Goal: Transaction & Acquisition: Purchase product/service

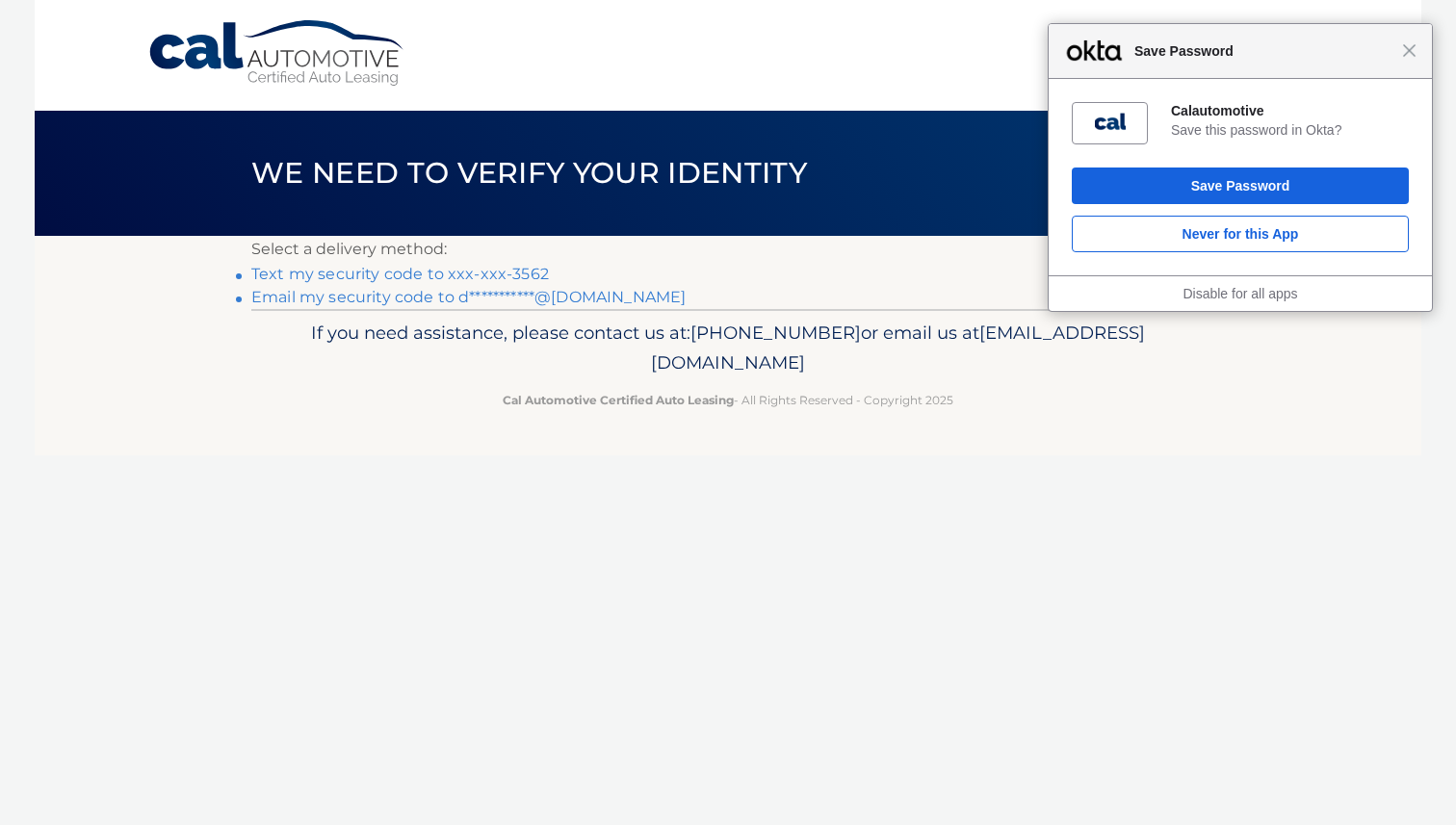
click at [506, 274] on link "Text my security code to xxx-xxx-3562" at bounding box center [401, 274] width 298 height 18
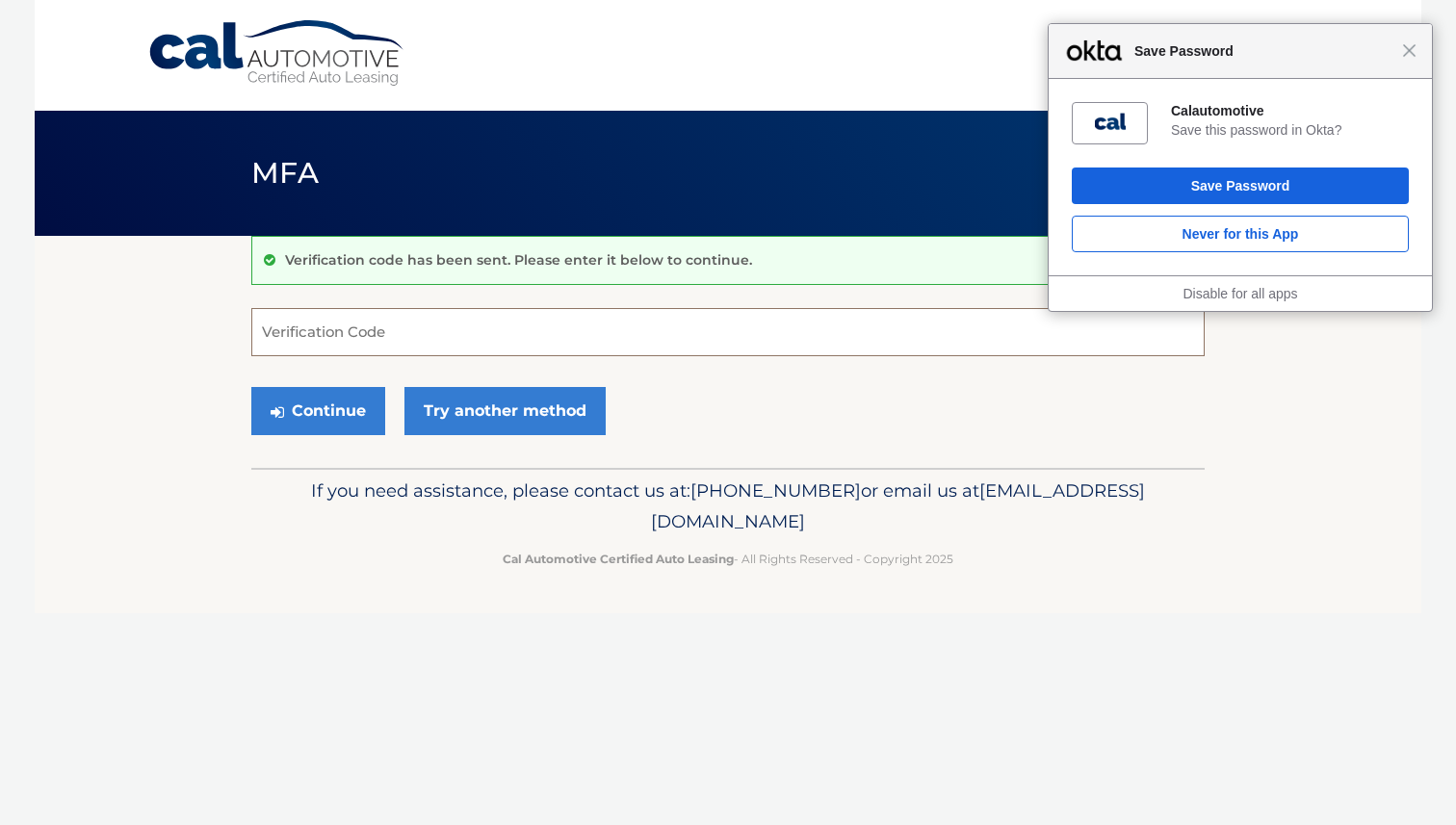
click at [466, 323] on input "Verification Code" at bounding box center [728, 332] width 953 height 48
type input "282877"
click at [333, 411] on button "Continue" at bounding box center [319, 411] width 134 height 48
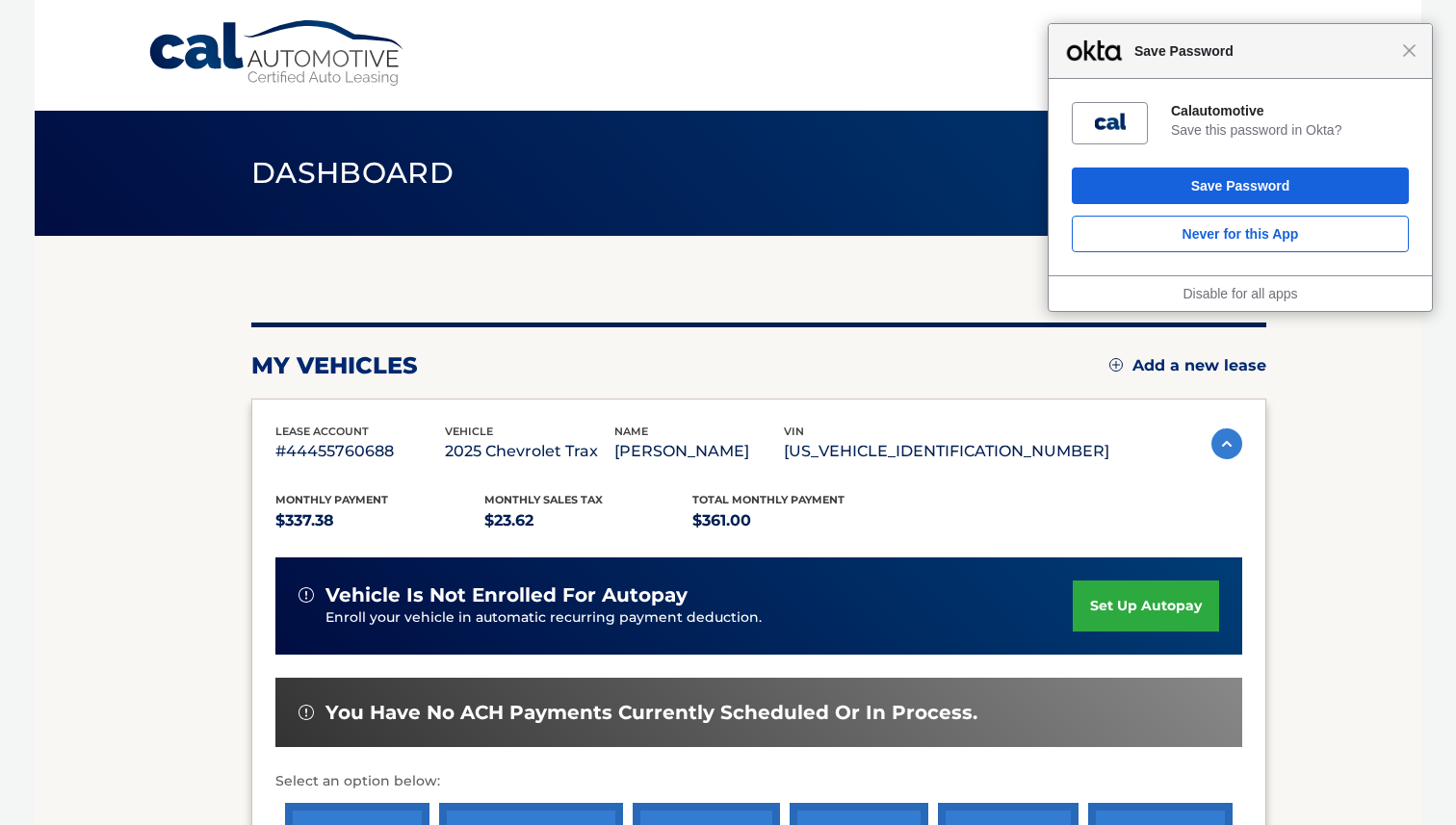
scroll to position [341, 0]
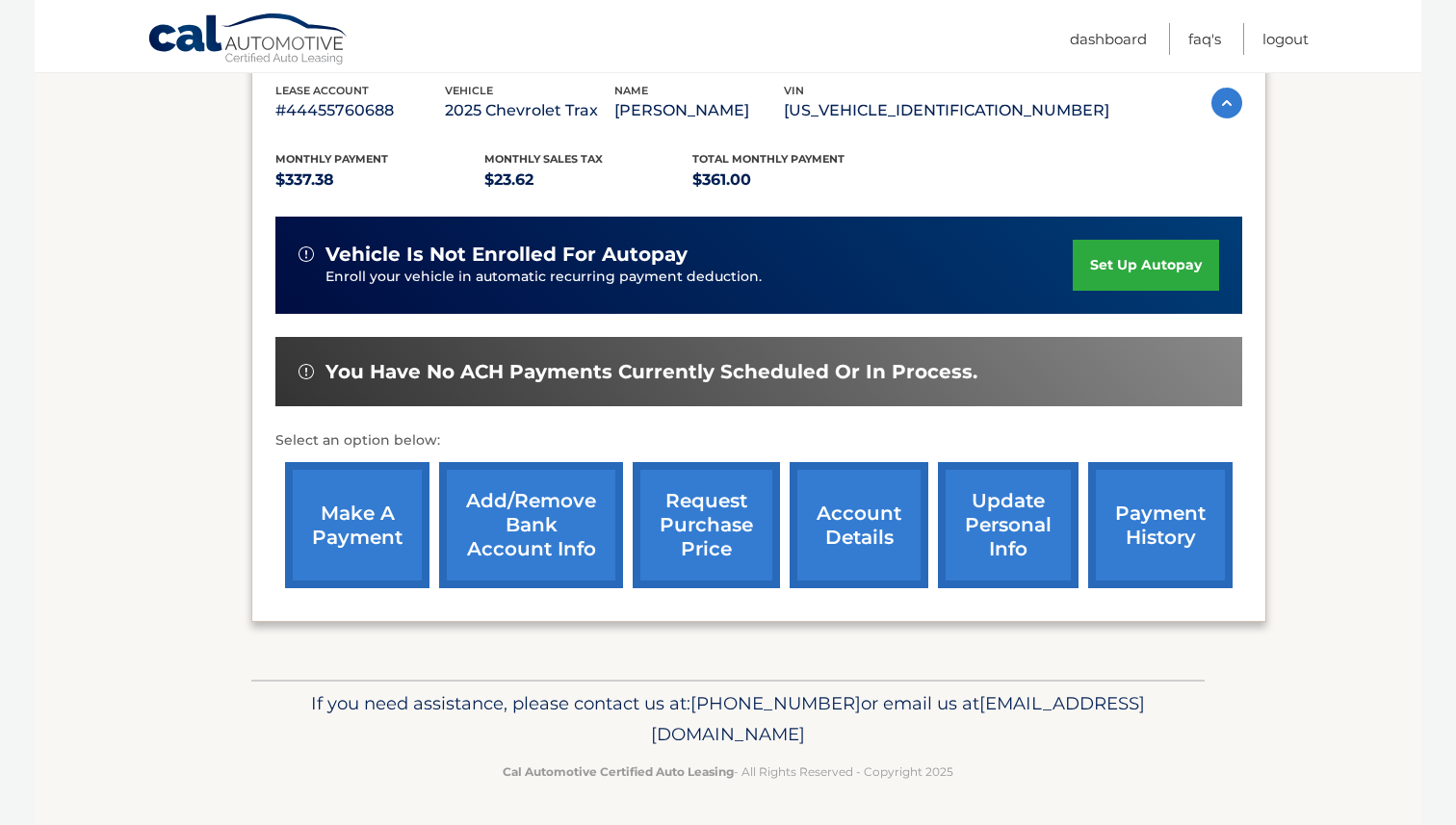
click at [1203, 493] on link "payment history" at bounding box center [1160, 525] width 145 height 126
click at [359, 546] on link "make a payment" at bounding box center [357, 525] width 145 height 126
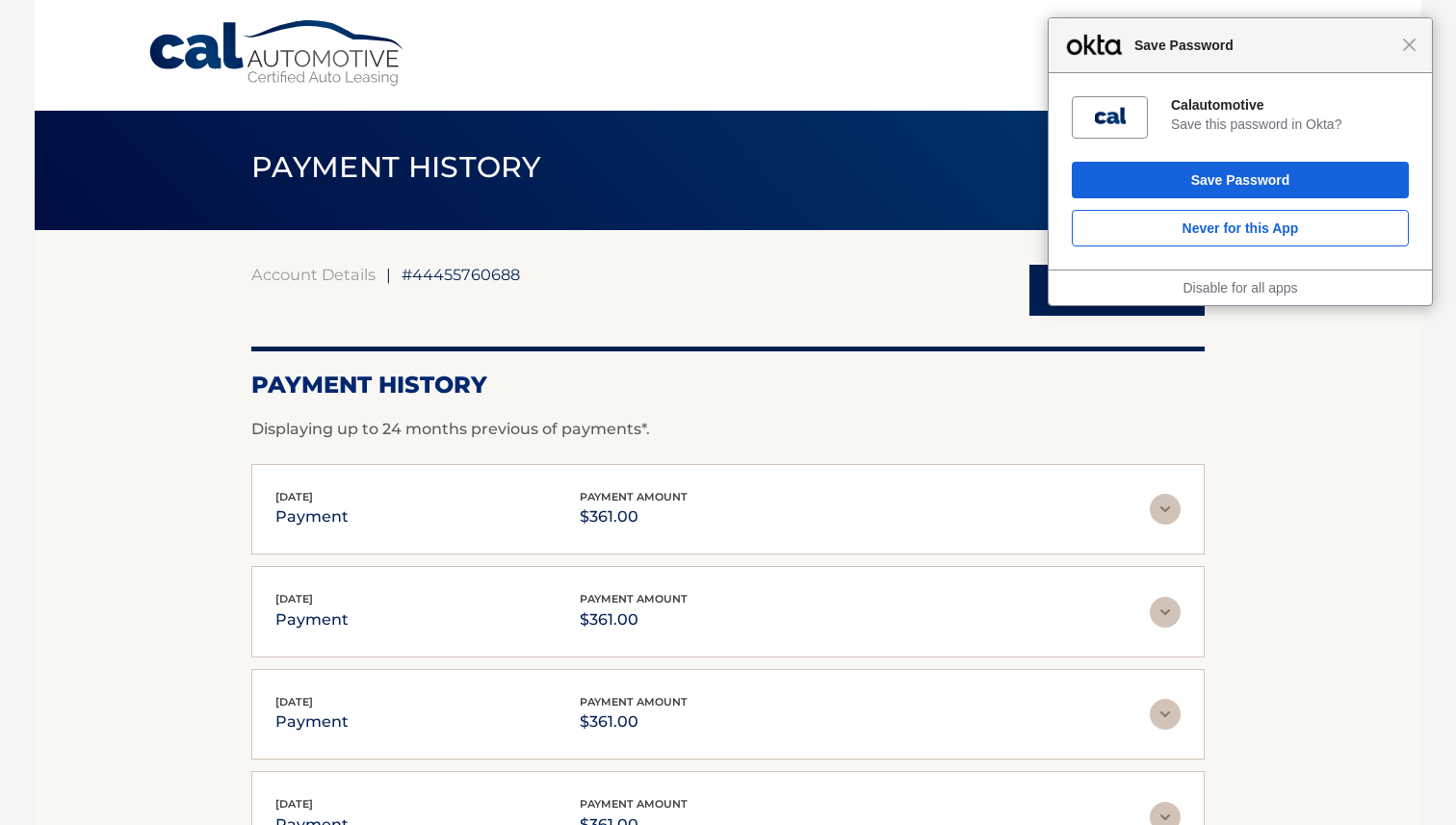
scroll to position [9, 0]
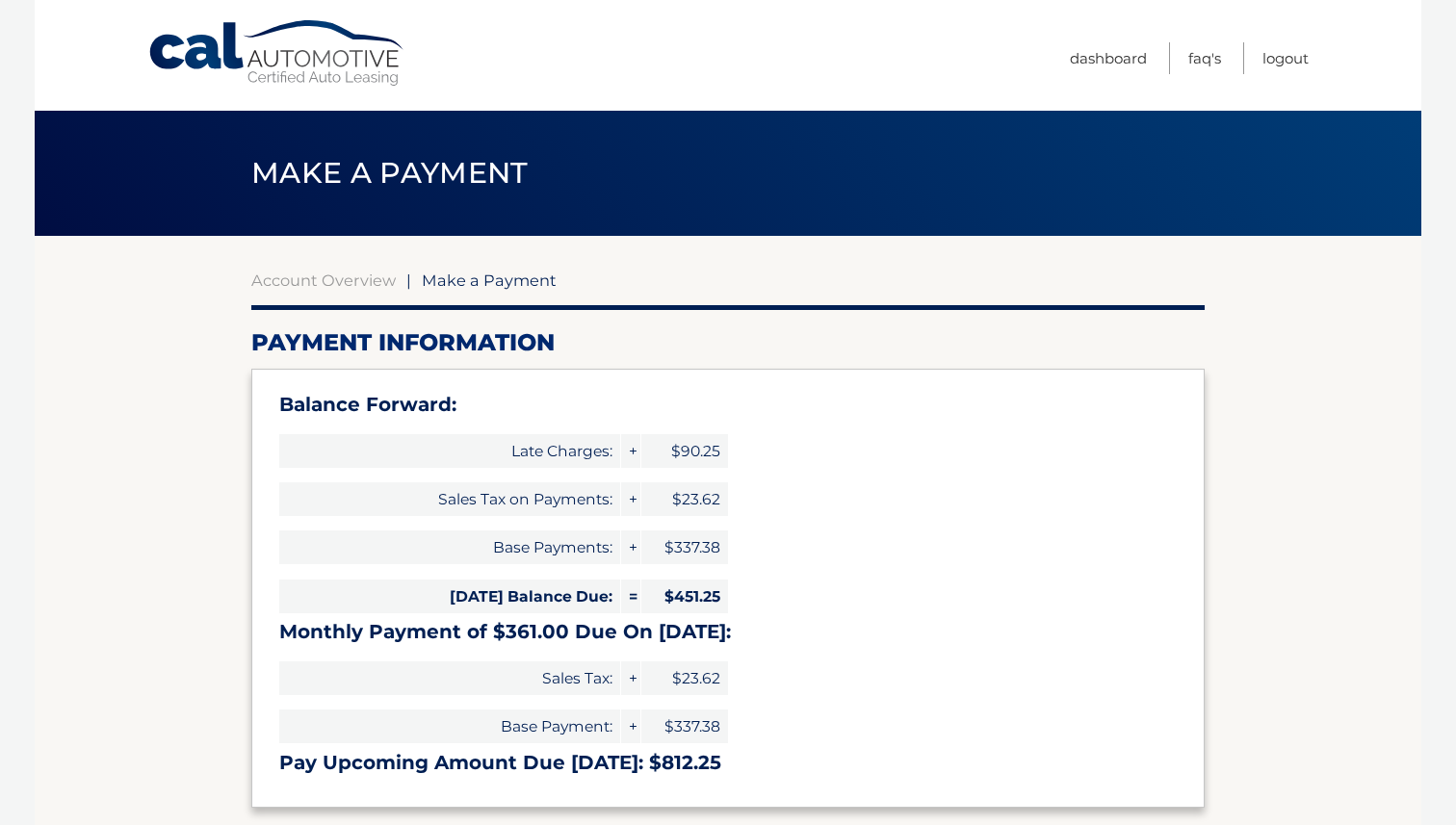
select select "YTU2NmNhMWUtZjY1My00OTkxLWFiZjQtOWFlYzU4YjFjNDc4"
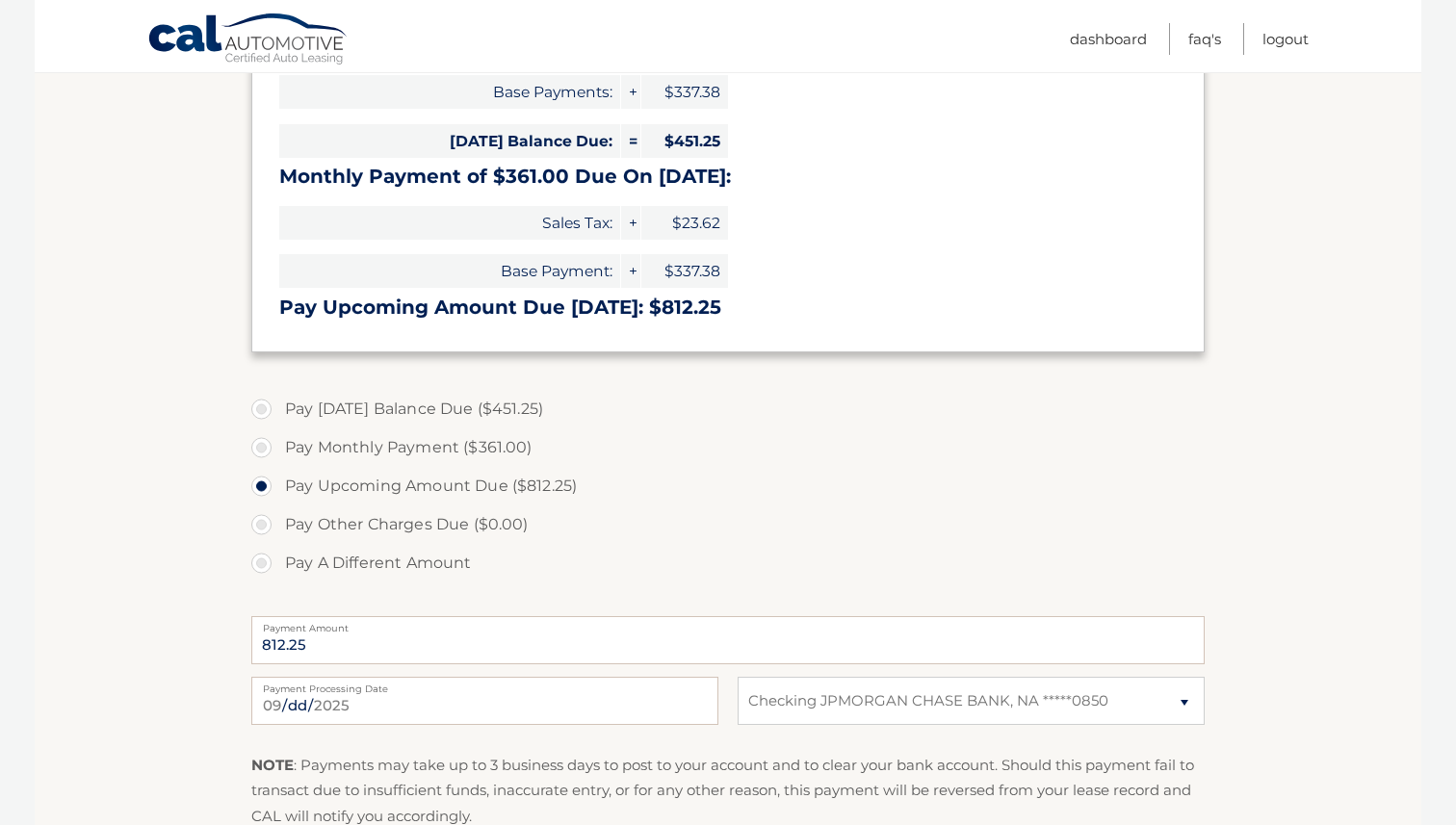
scroll to position [461, 0]
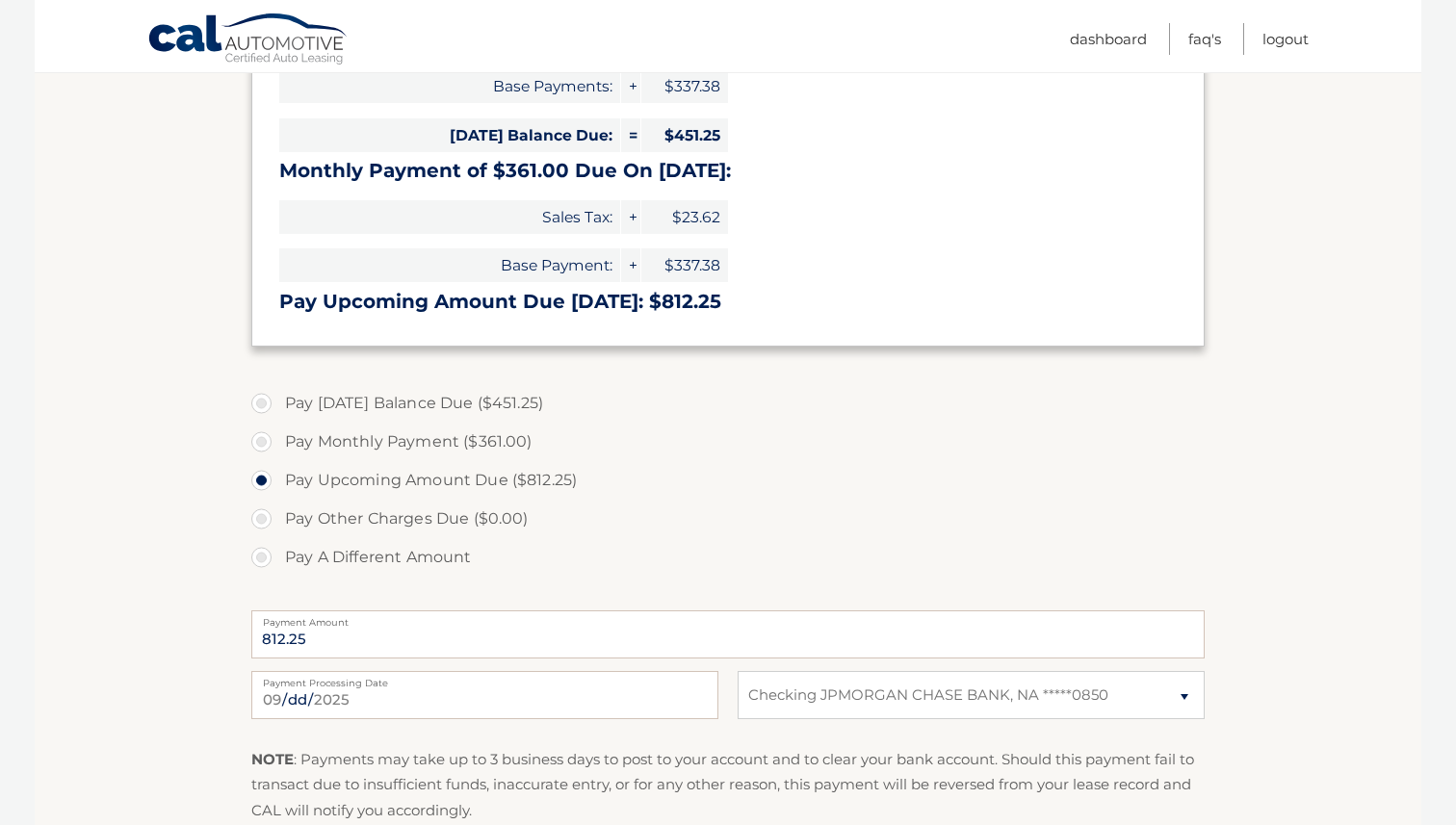
click at [264, 434] on label "Pay Monthly Payment ($361.00)" at bounding box center [728, 441] width 953 height 39
click at [264, 434] on input "Pay Monthly Payment ($361.00)" at bounding box center [268, 437] width 19 height 31
radio input "true"
type input "361.00"
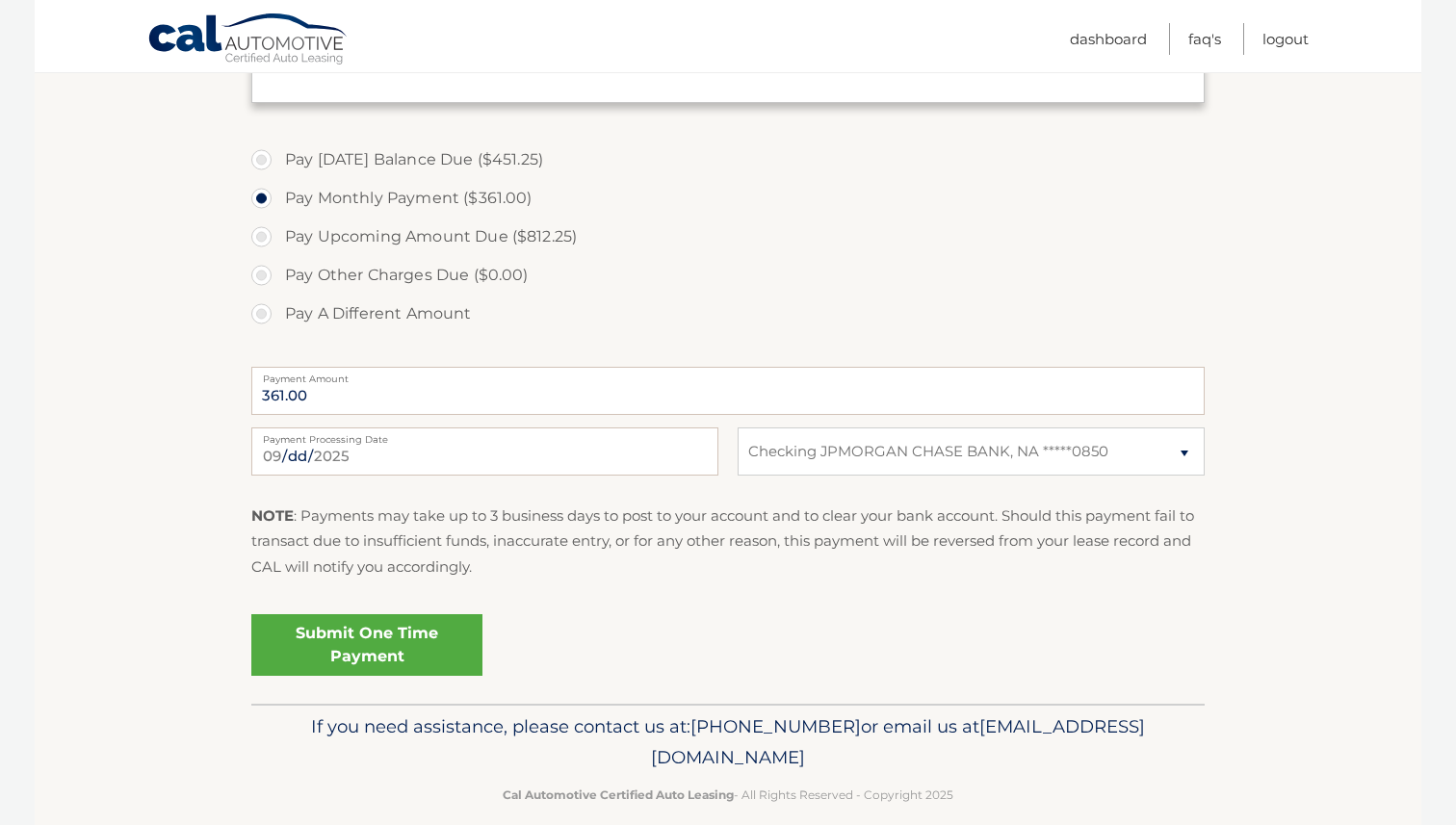
scroll to position [708, 0]
click at [342, 639] on link "Submit One Time Payment" at bounding box center [367, 641] width 231 height 62
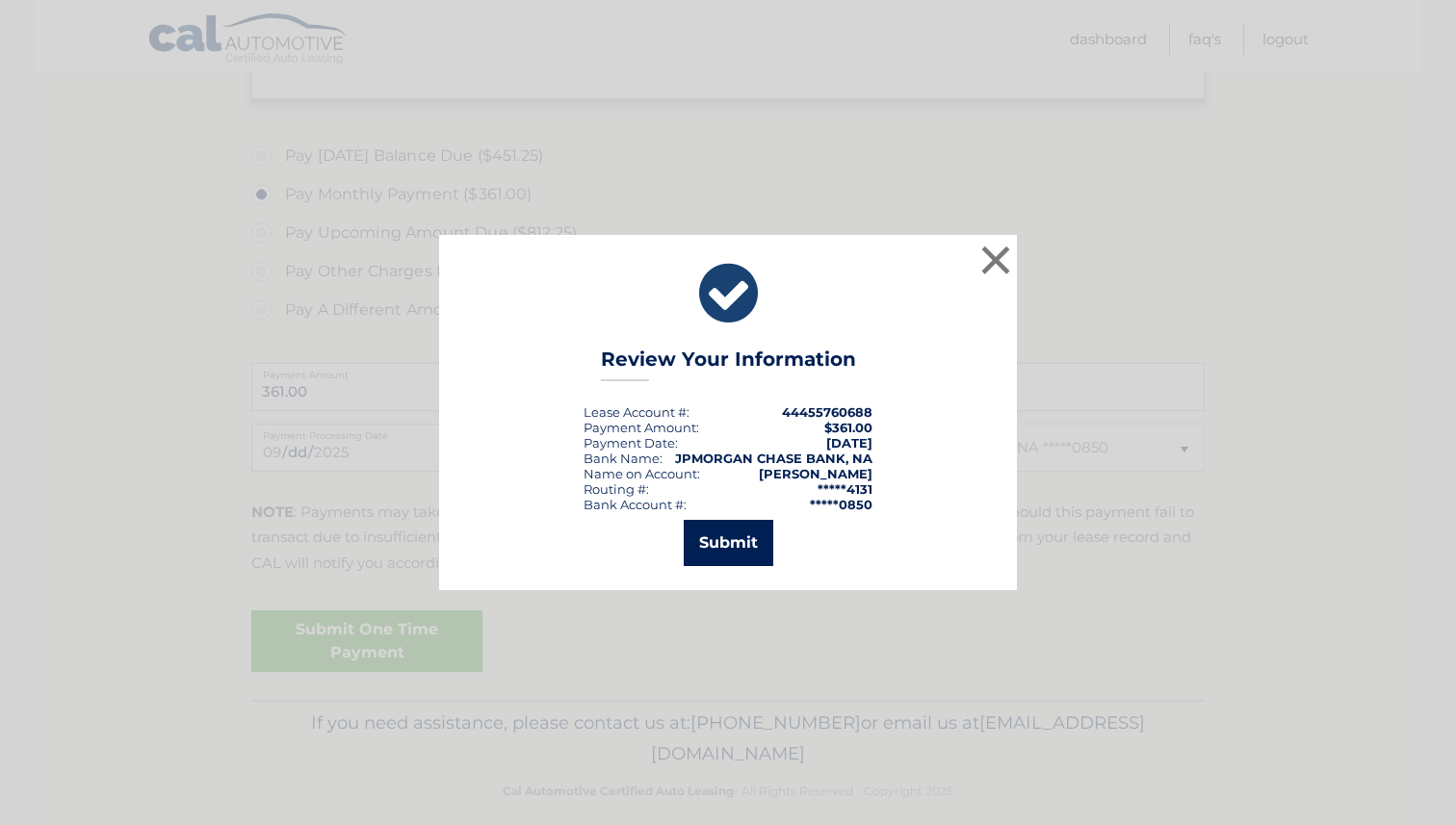
click at [705, 533] on button "Submit" at bounding box center [728, 542] width 90 height 46
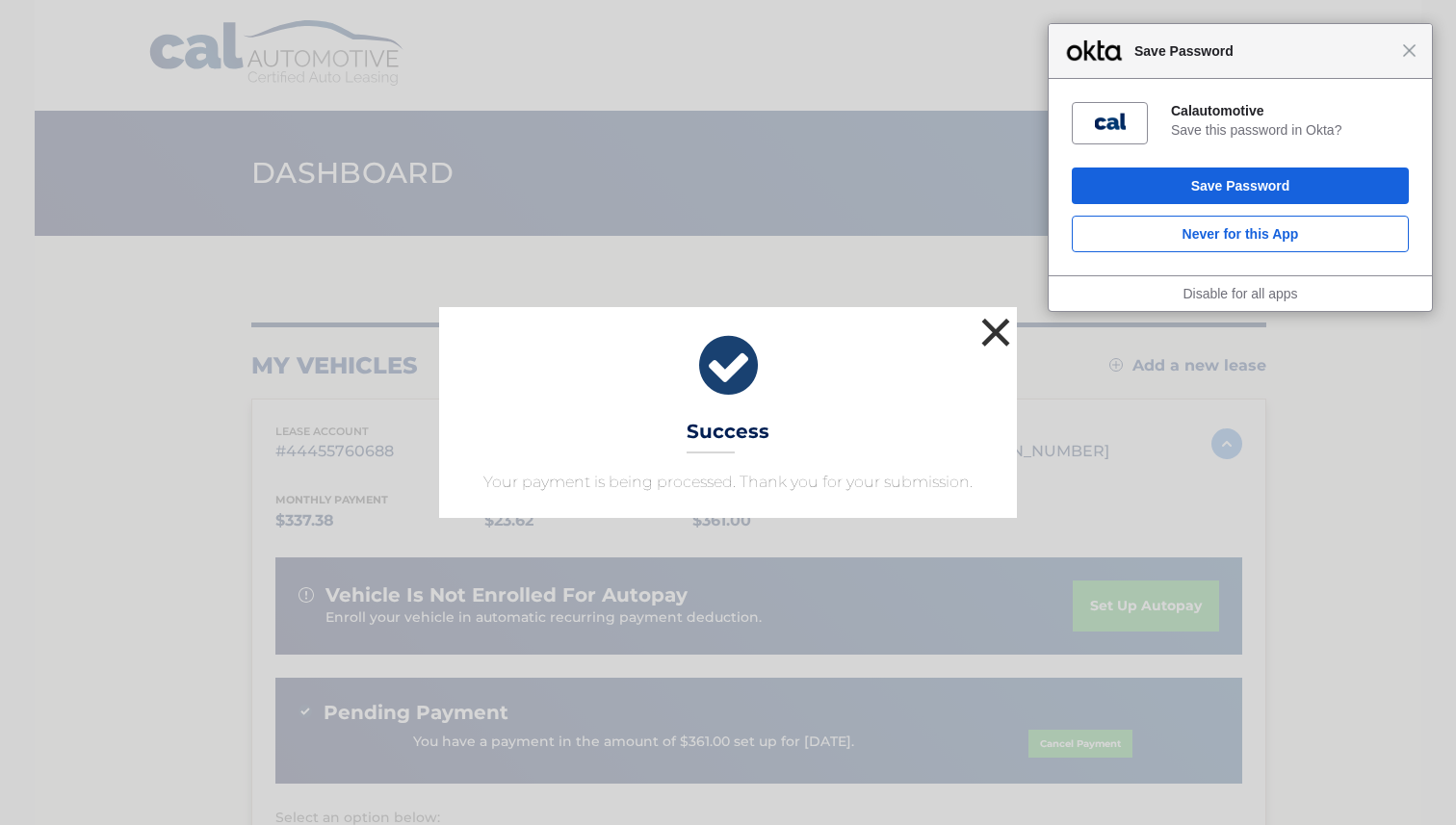
click at [997, 320] on button "×" at bounding box center [995, 332] width 39 height 39
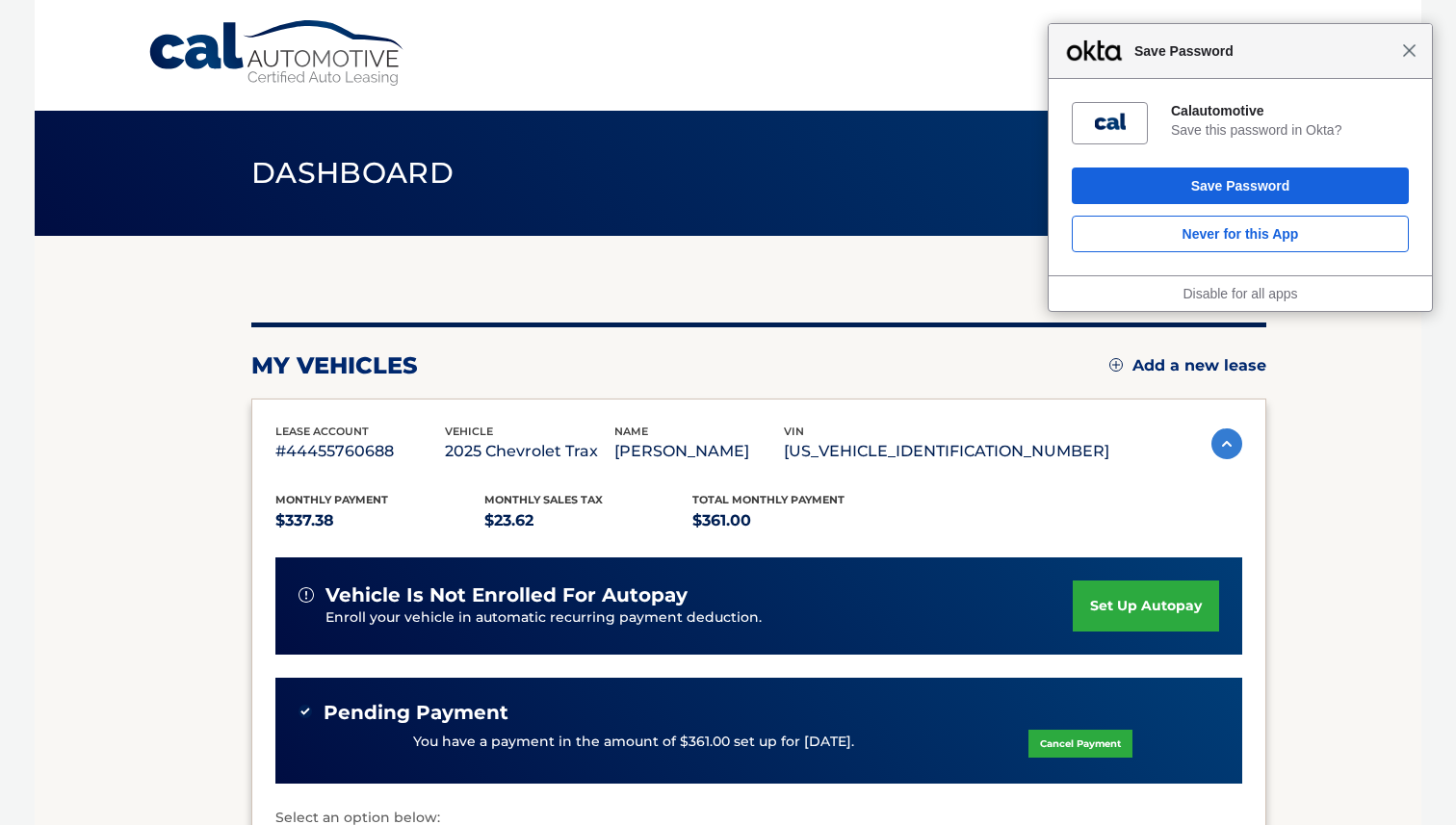
click at [1410, 51] on span "Close" at bounding box center [1409, 50] width 14 height 14
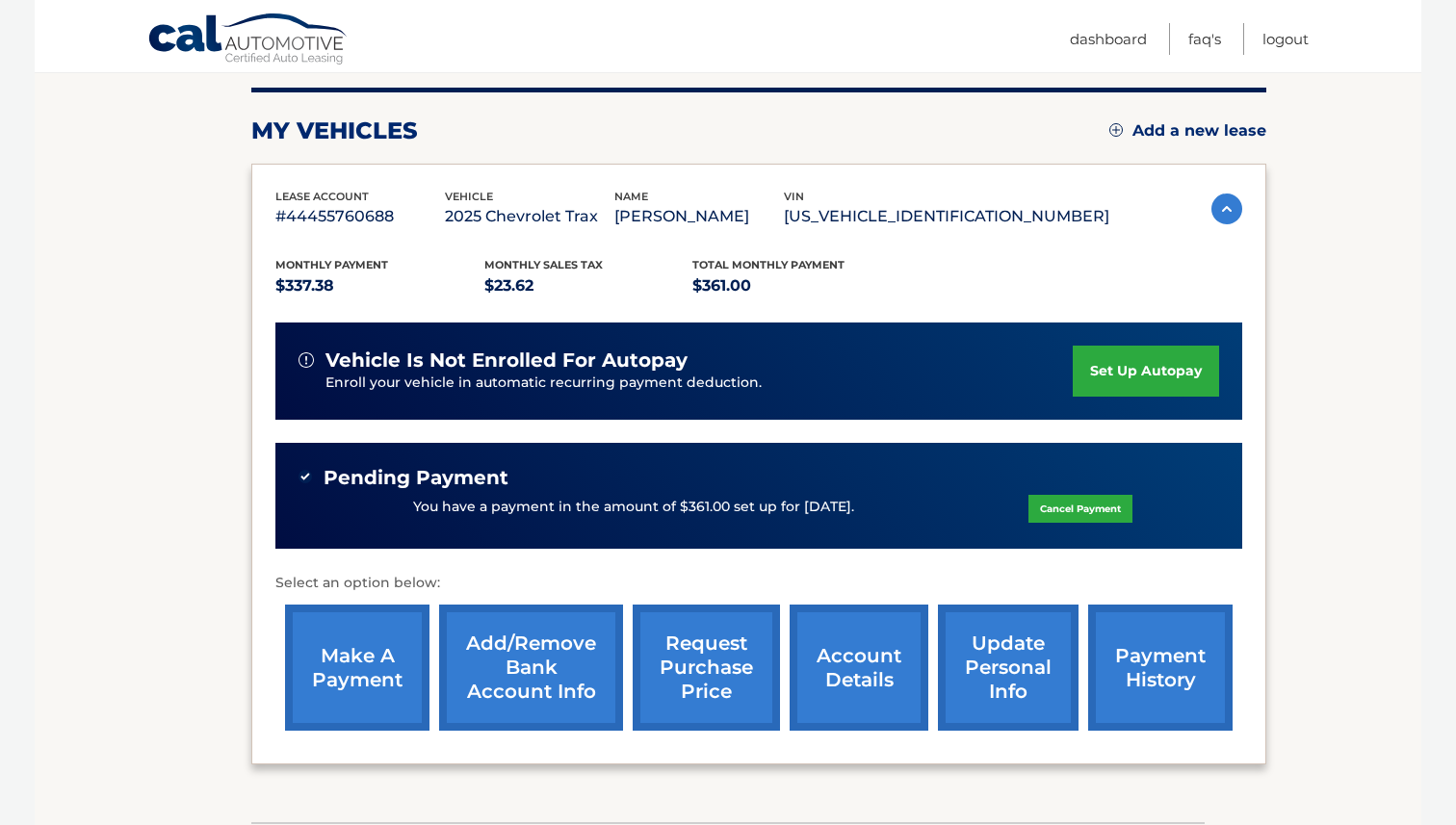
scroll to position [378, 0]
